Goal: Transaction & Acquisition: Book appointment/travel/reservation

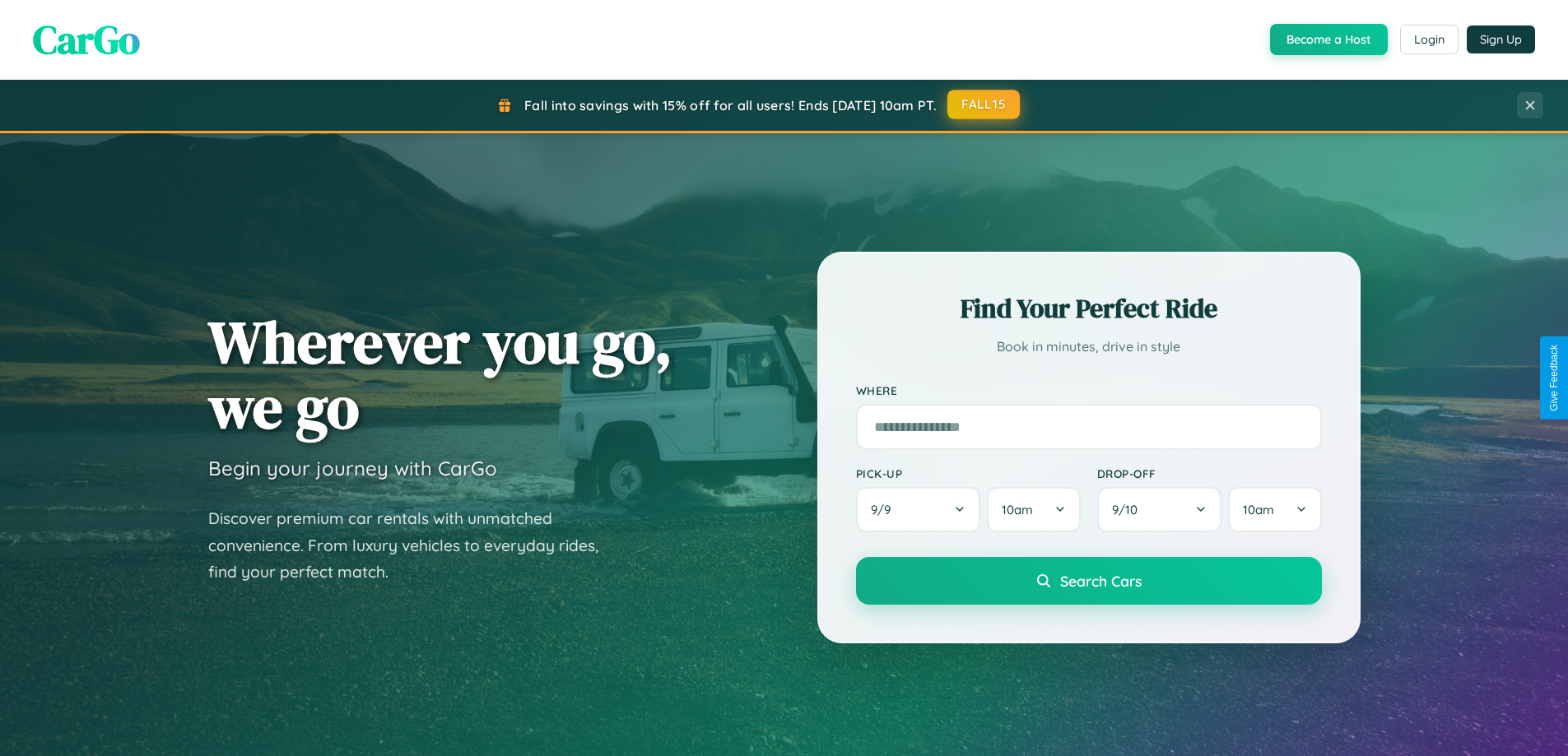
click at [984, 104] on button "FALL15" at bounding box center [984, 104] width 73 height 30
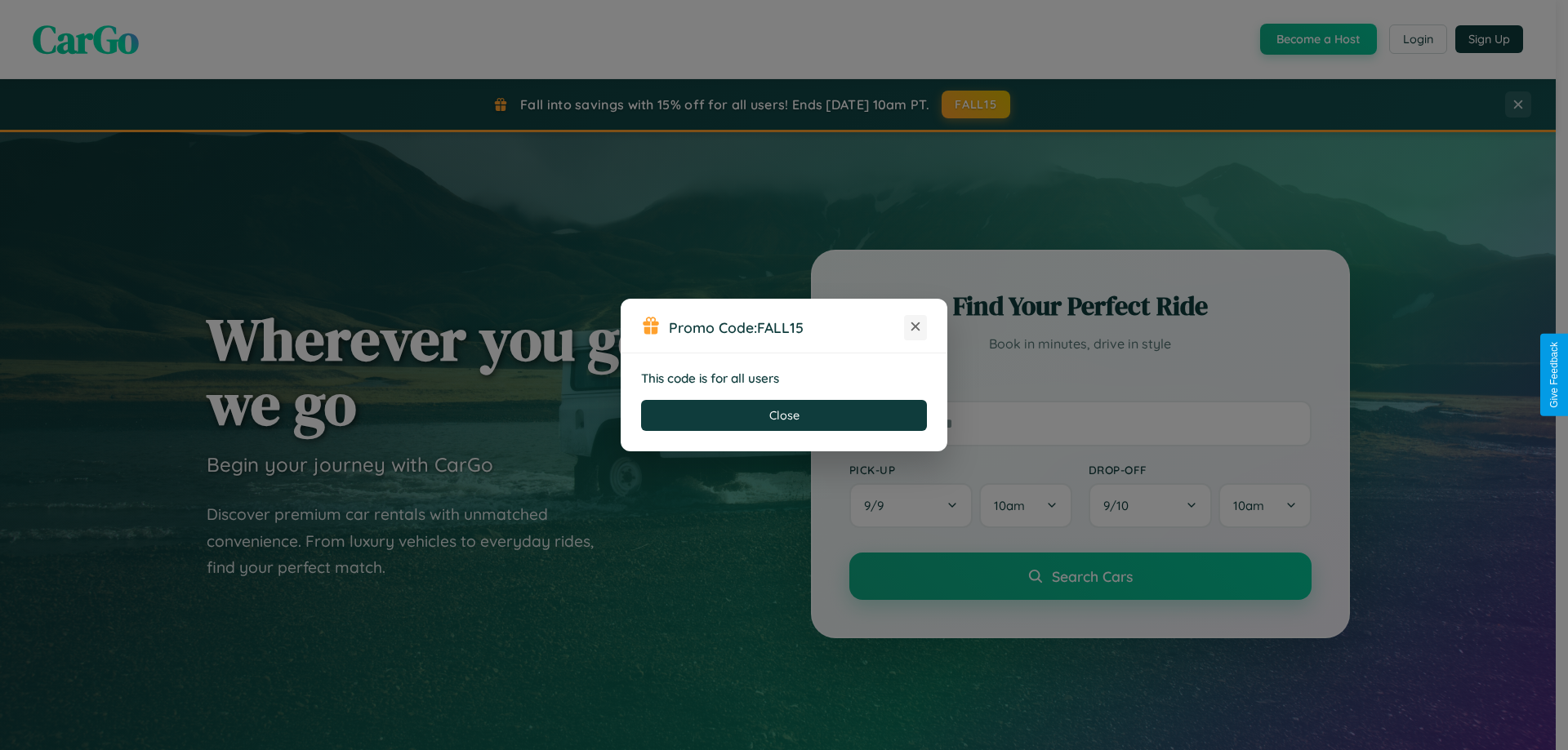
click at [916, 328] on icon at bounding box center [916, 327] width 17 height 17
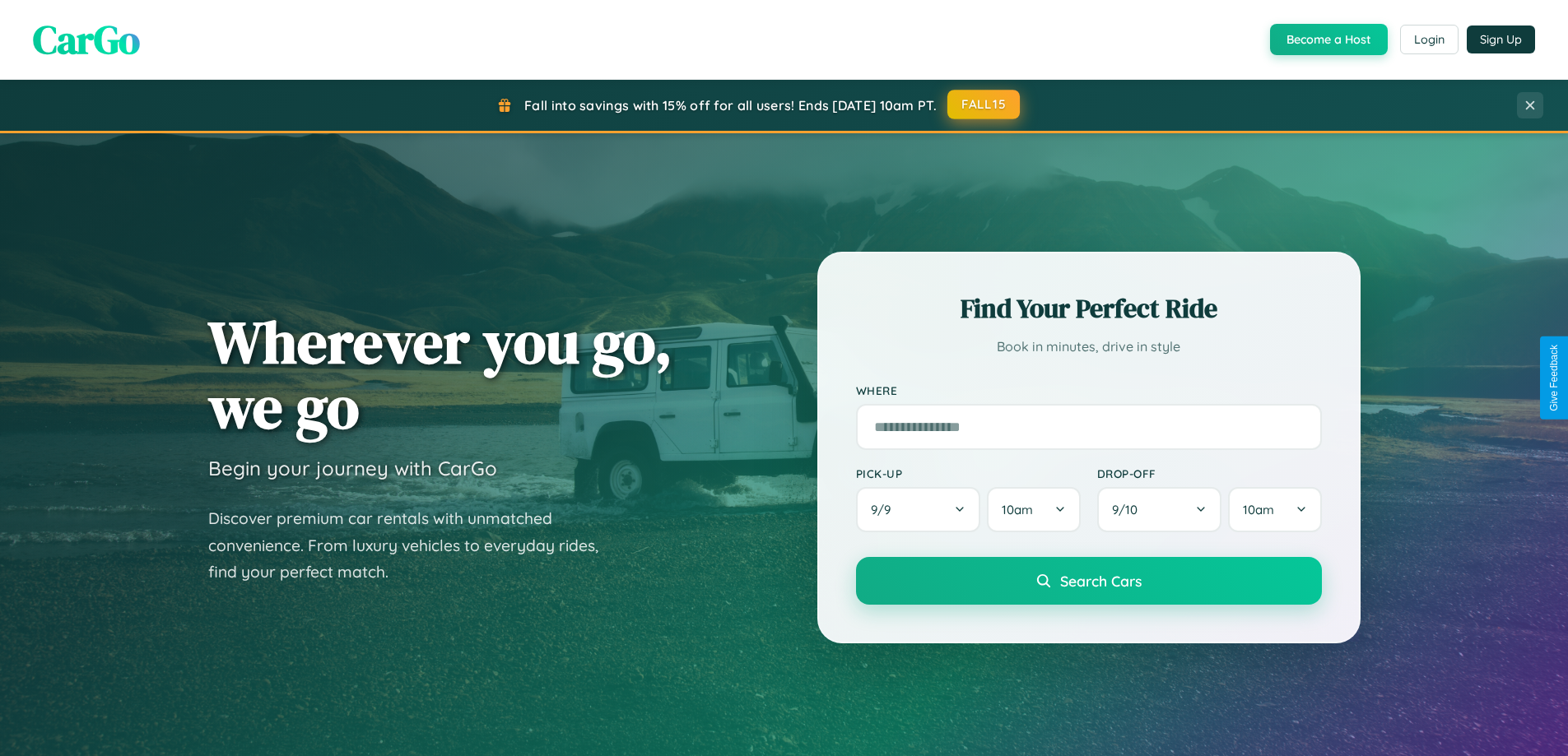
click at [984, 104] on button "FALL15" at bounding box center [984, 104] width 73 height 30
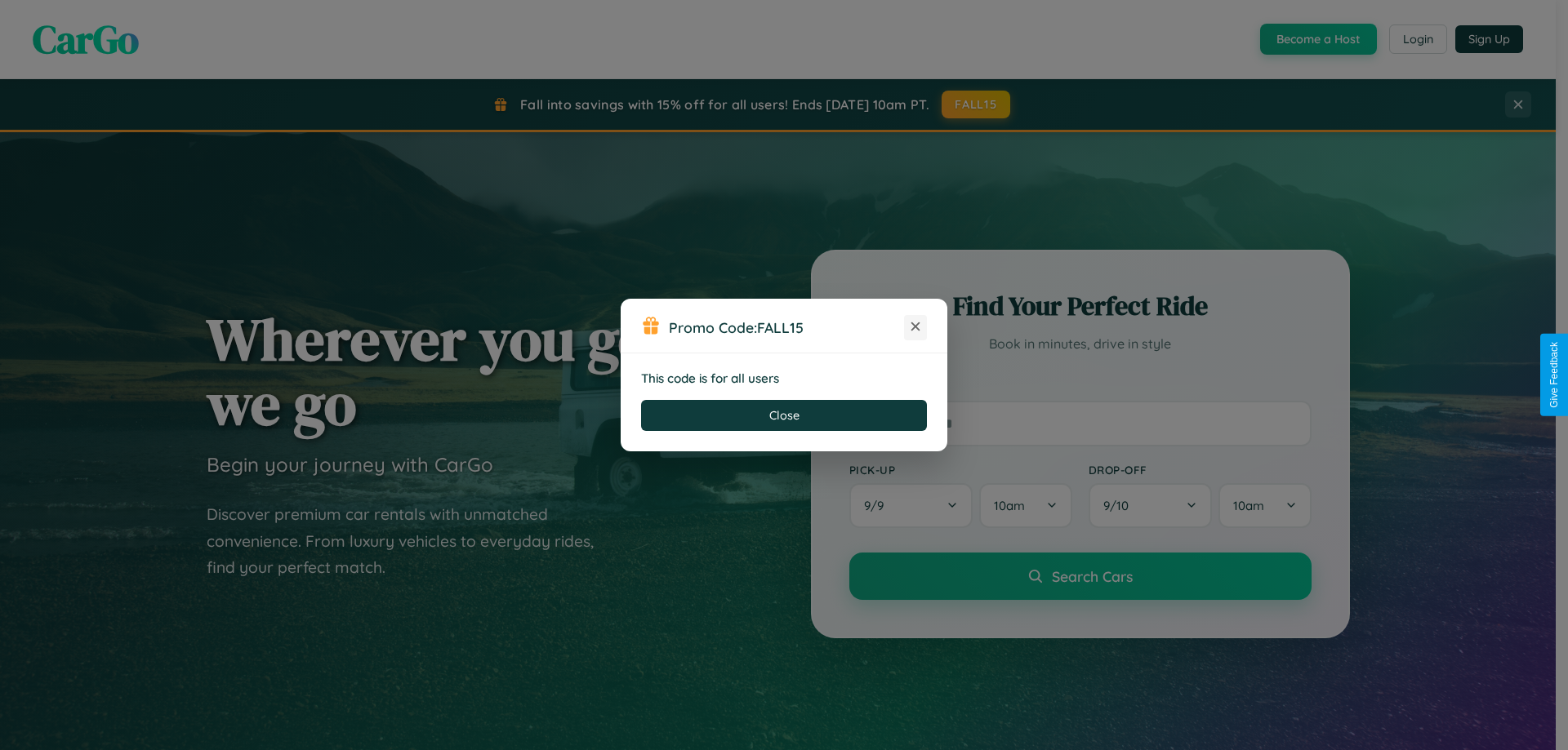
click at [916, 328] on icon at bounding box center [916, 327] width 17 height 17
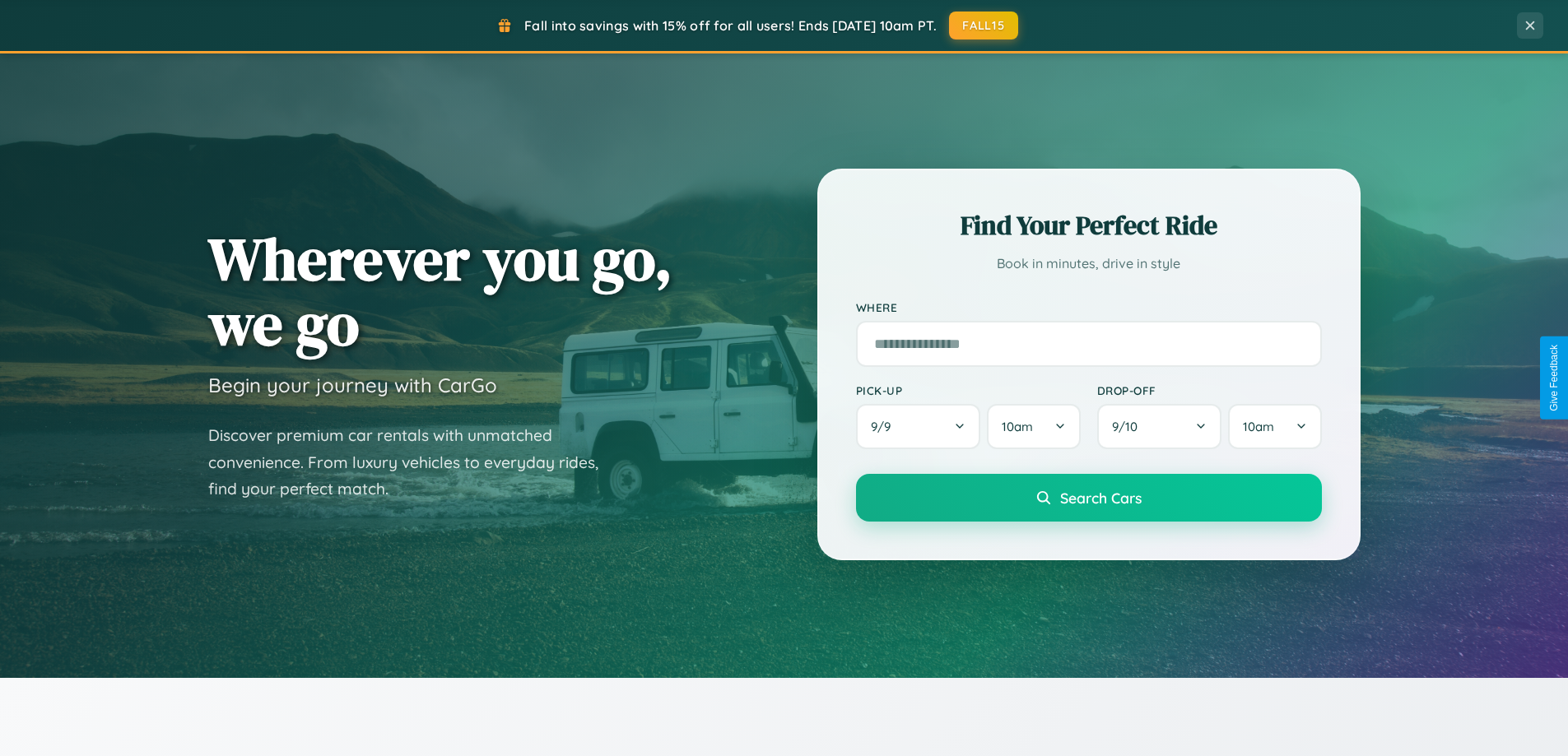
scroll to position [709, 0]
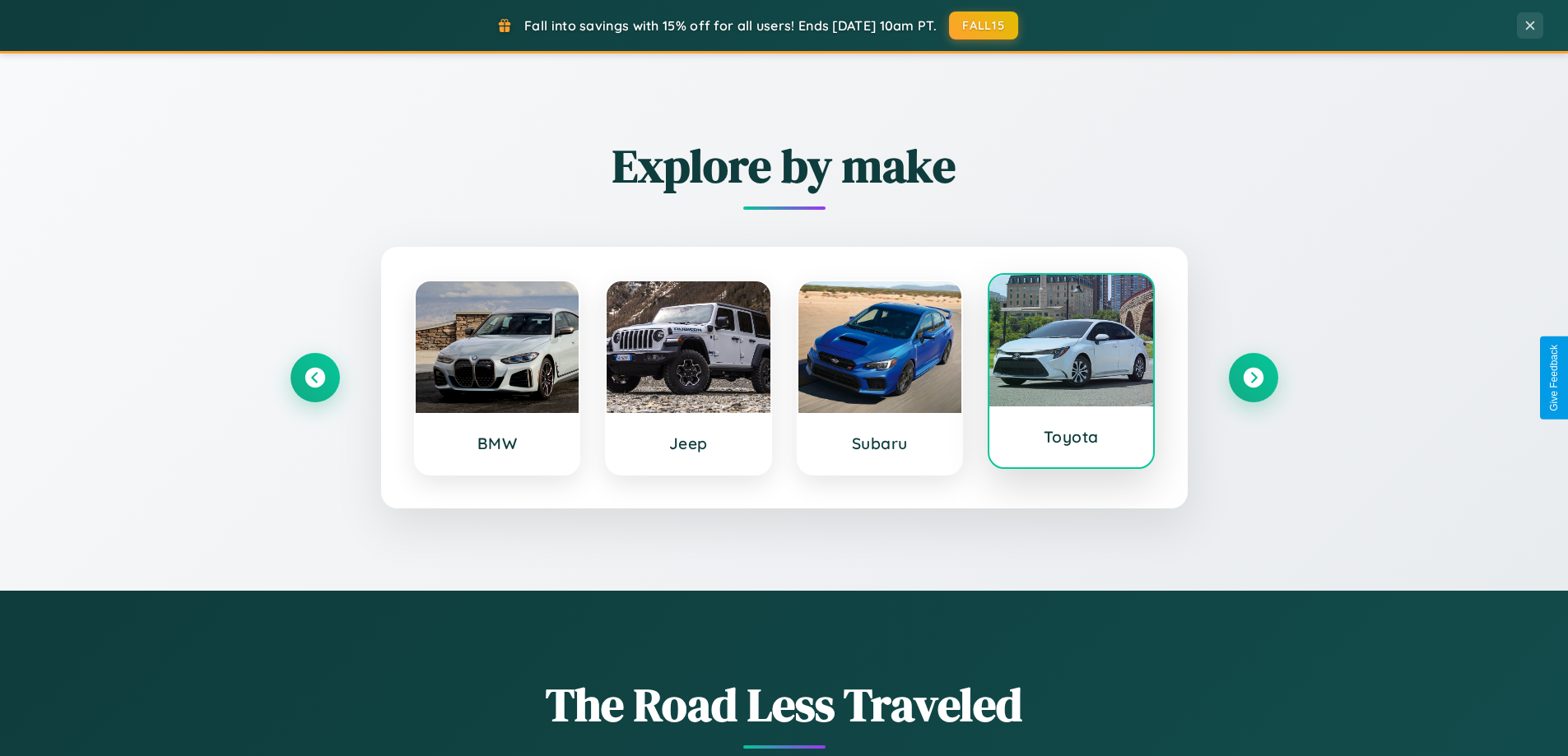
click at [1071, 371] on div at bounding box center [1072, 340] width 164 height 131
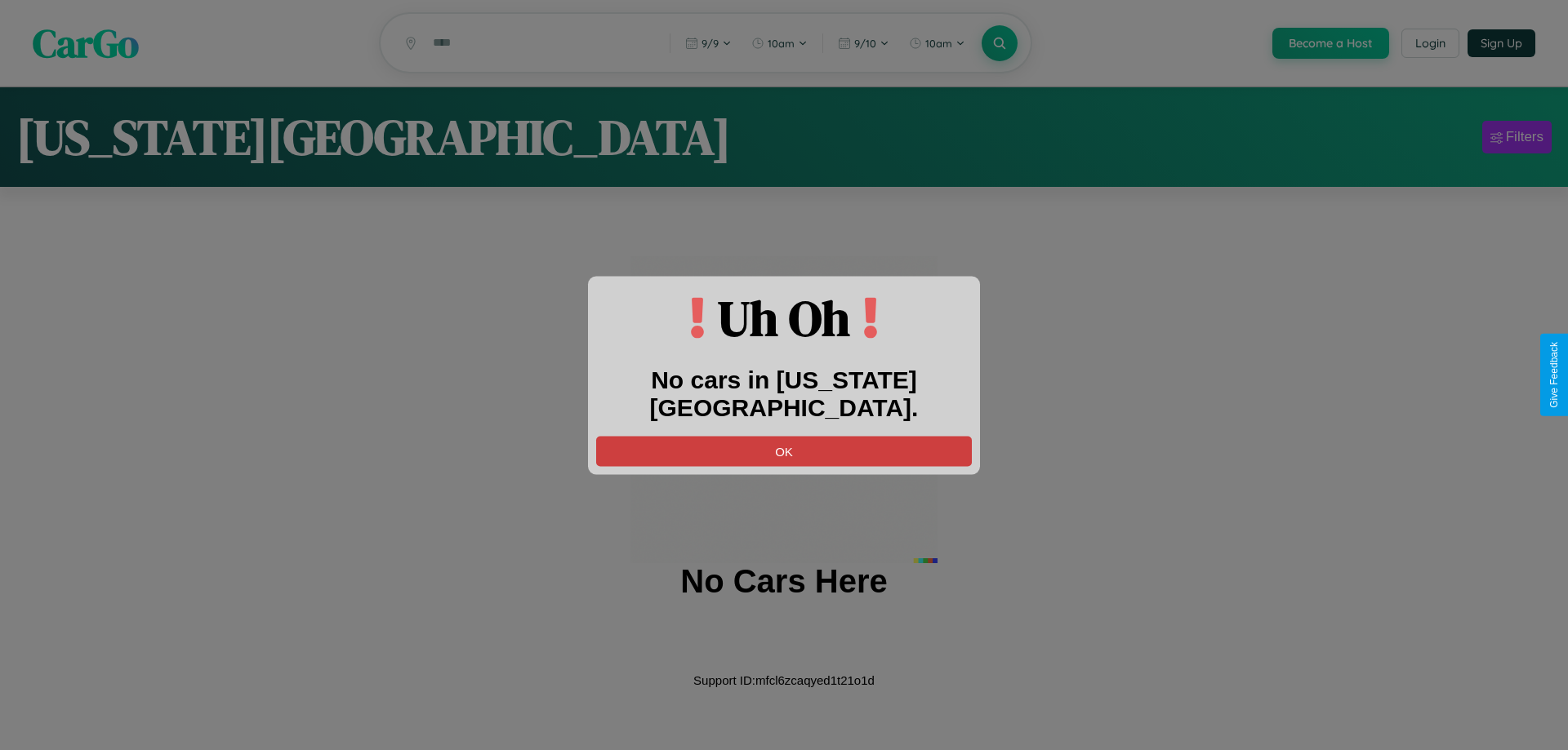
click at [784, 436] on button "OK" at bounding box center [784, 451] width 376 height 30
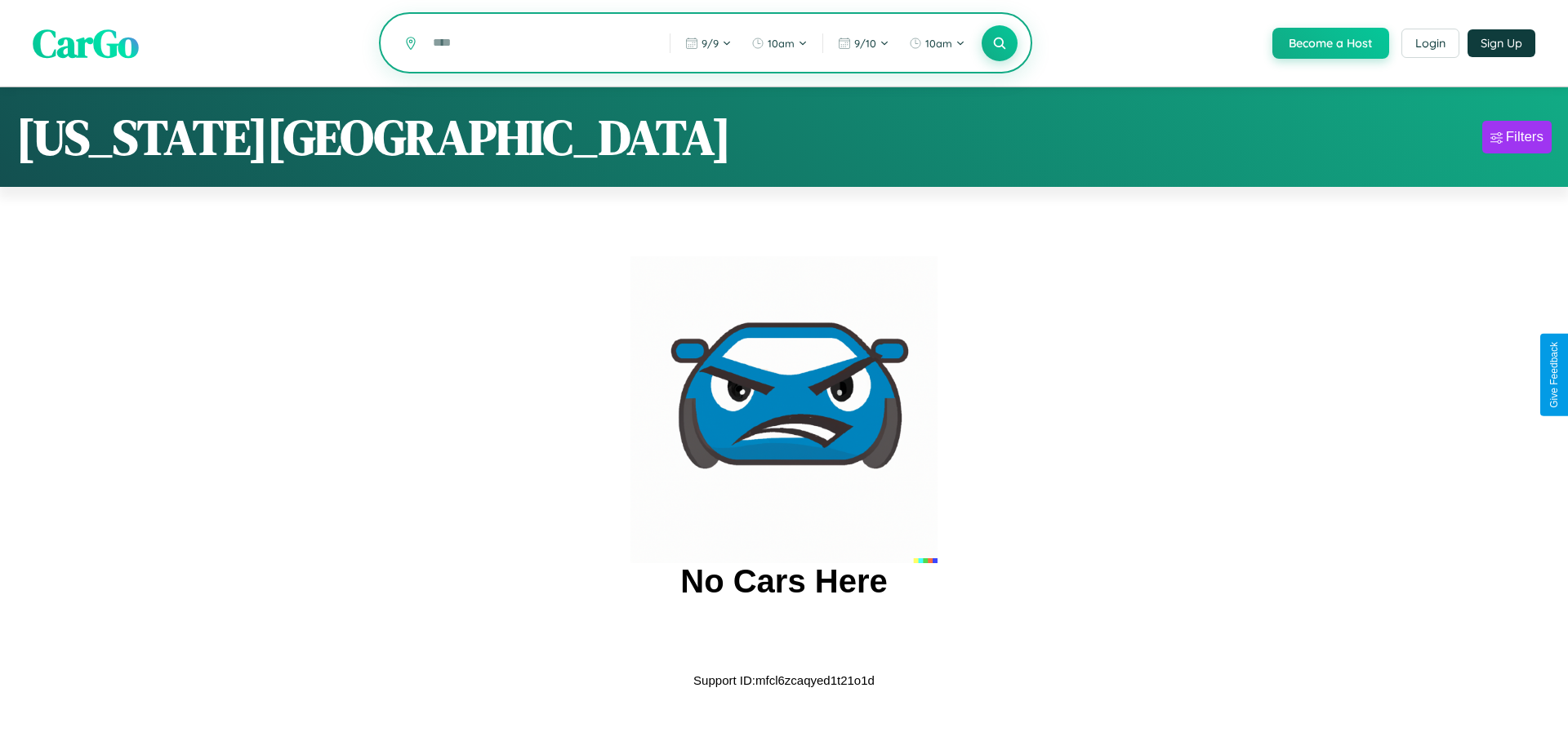
click at [539, 44] on input "text" at bounding box center [540, 42] width 229 height 29
click at [998, 44] on icon at bounding box center [999, 42] width 16 height 16
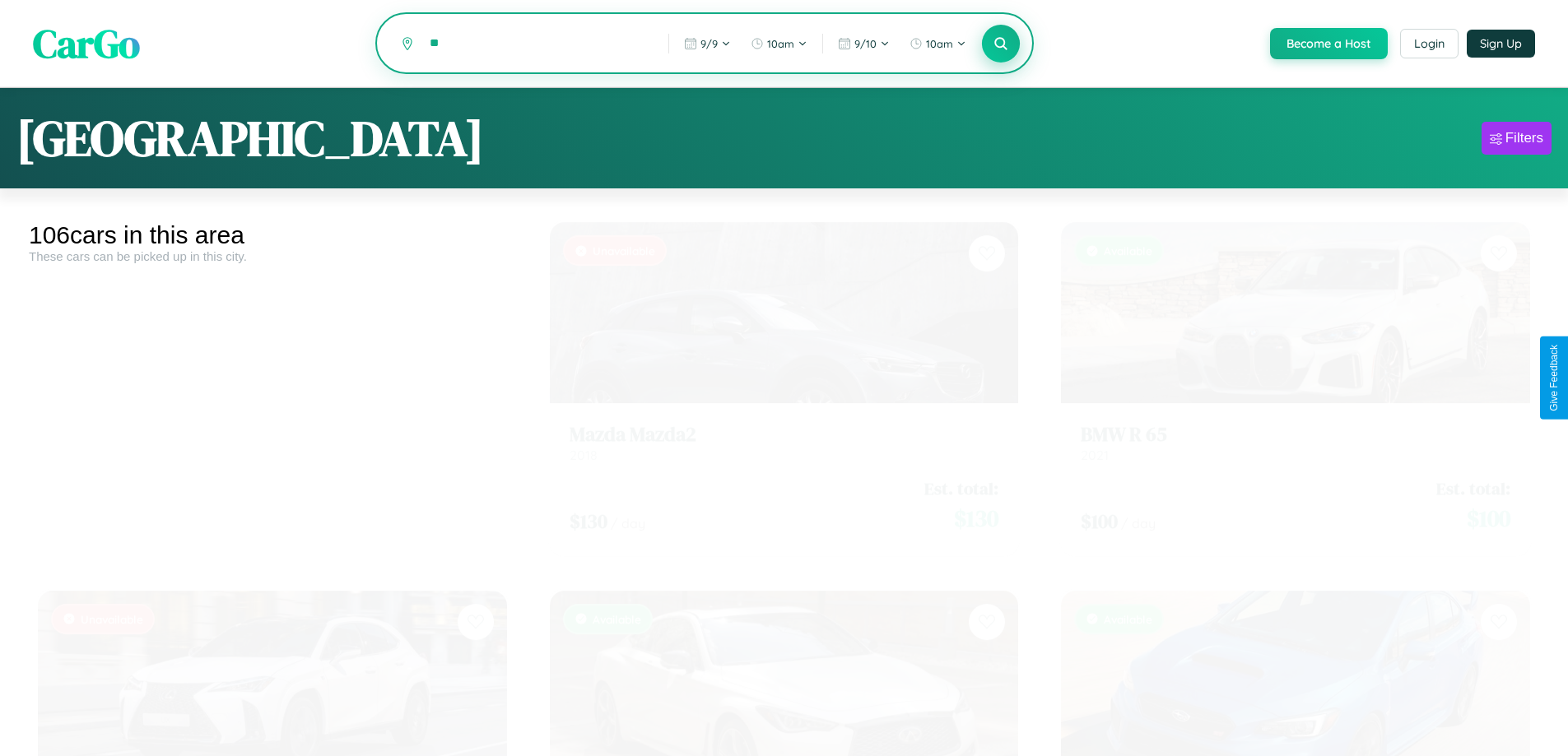
type input "*"
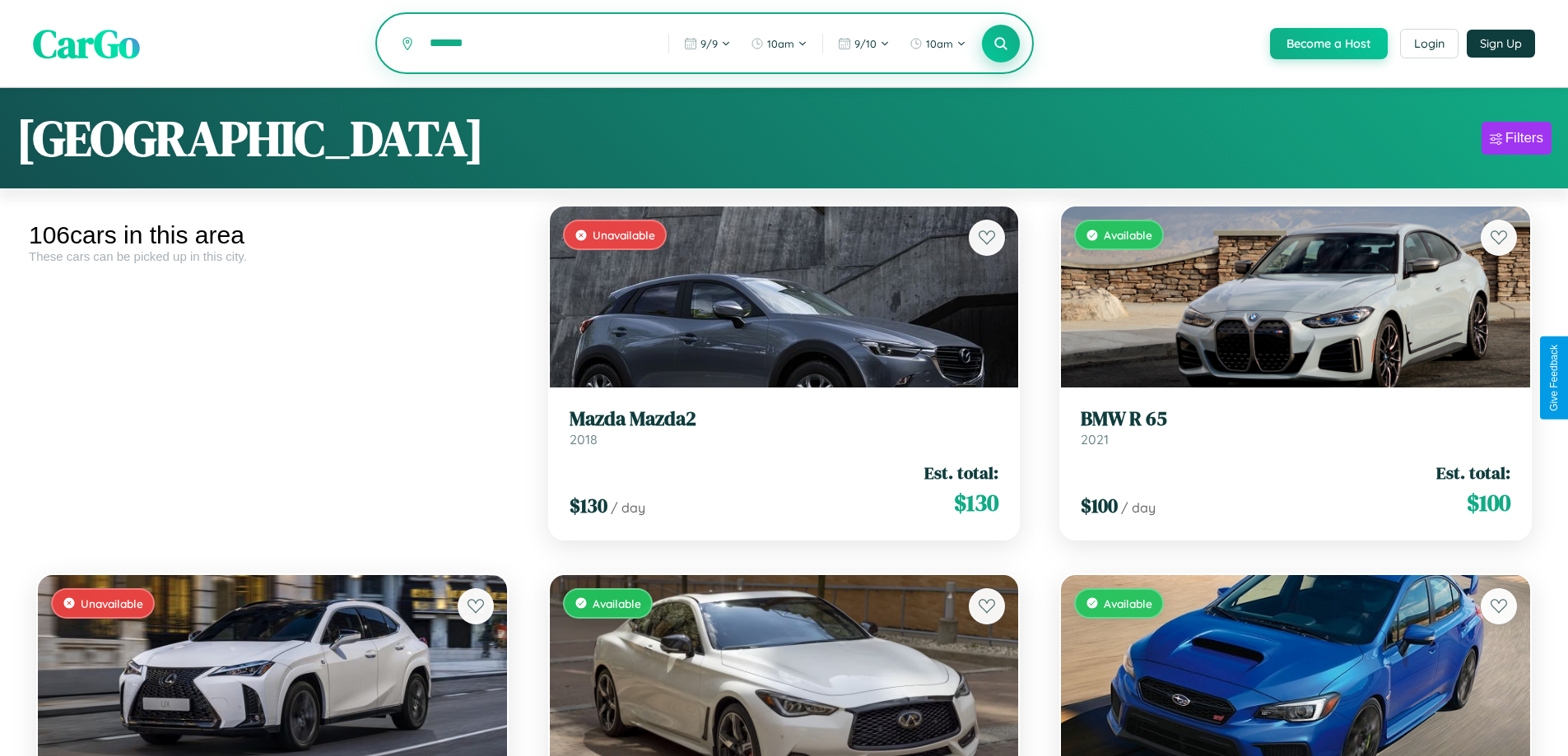
type input "*******"
click at [1000, 45] on icon at bounding box center [1001, 43] width 16 height 16
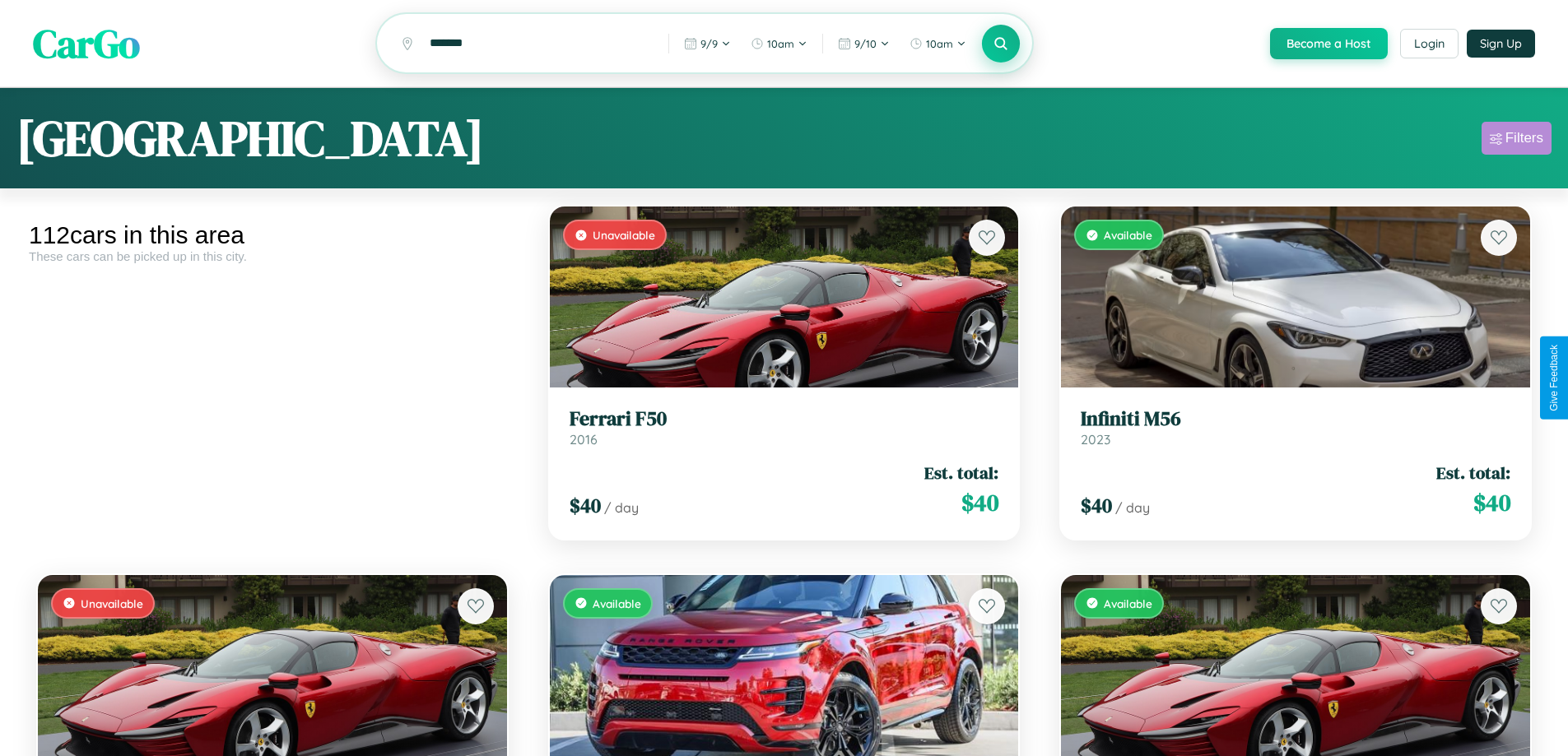
click at [1517, 141] on div "Filters" at bounding box center [1524, 139] width 38 height 17
